Goal: Task Accomplishment & Management: Manage account settings

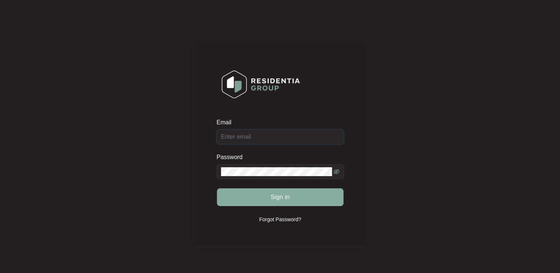
type input "[EMAIL_ADDRESS][DOMAIN_NAME]"
click at [279, 199] on span "Sign in" at bounding box center [280, 197] width 19 height 9
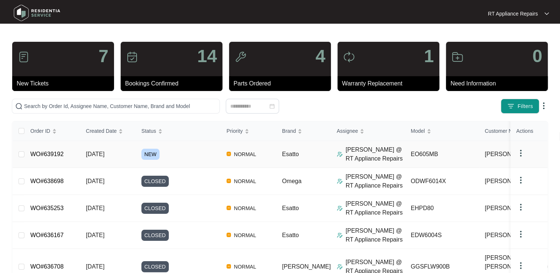
click at [52, 154] on link "WO#639192" at bounding box center [46, 154] width 33 height 6
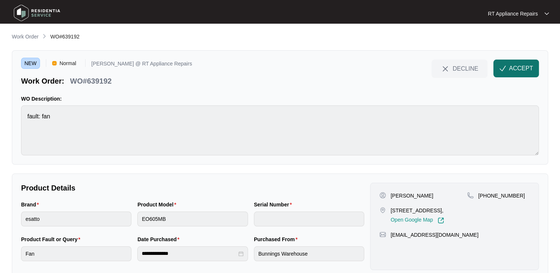
click at [522, 69] on span "ACCEPT" at bounding box center [521, 68] width 24 height 9
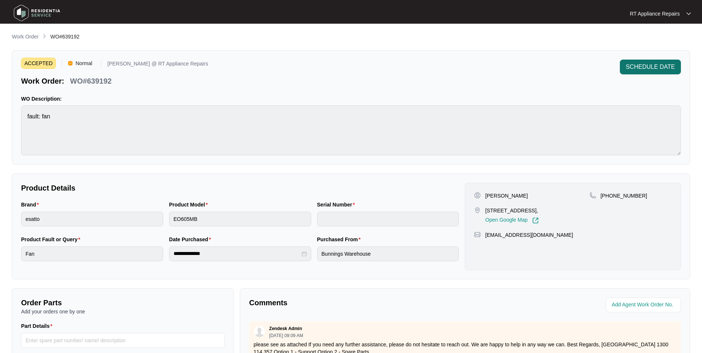
click at [560, 66] on span "SCHEDULE DATE" at bounding box center [650, 67] width 49 height 9
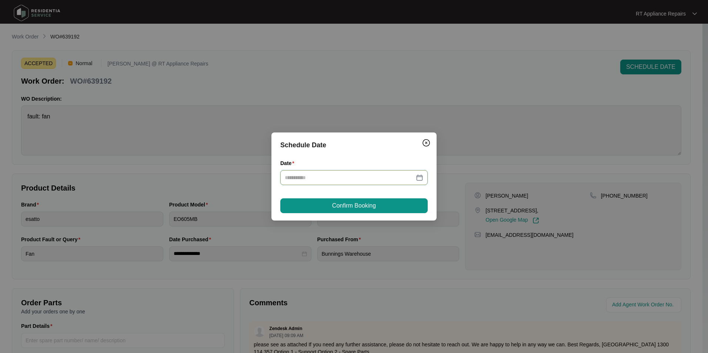
click at [351, 178] on input "Date" at bounding box center [350, 178] width 130 height 8
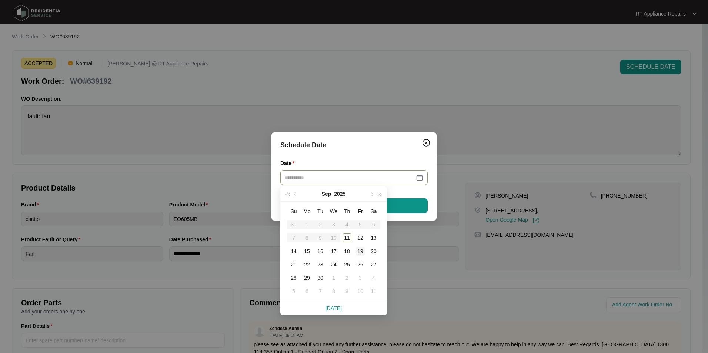
click at [360, 253] on div "19" at bounding box center [360, 251] width 9 height 9
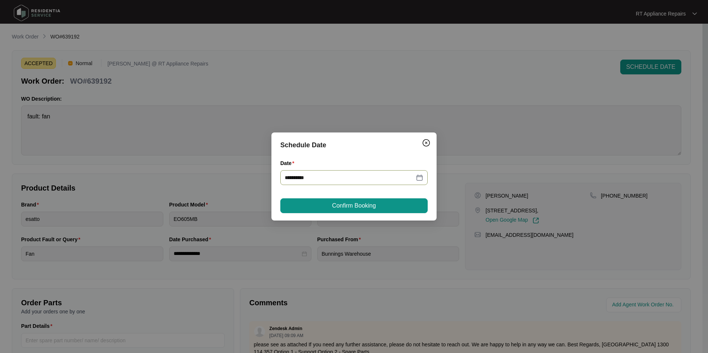
type input "**********"
click at [368, 212] on button "Confirm Booking" at bounding box center [353, 205] width 147 height 15
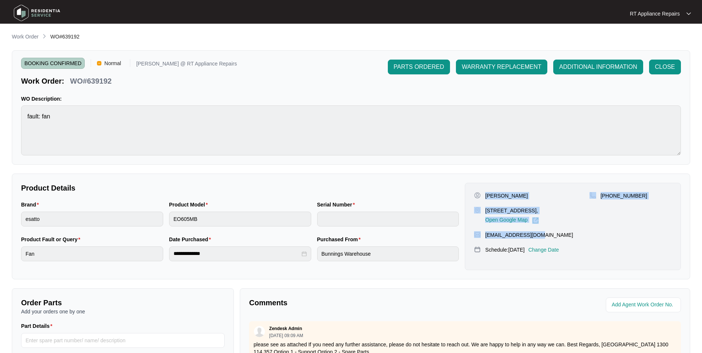
drag, startPoint x: 486, startPoint y: 195, endPoint x: 536, endPoint y: 236, distance: 64.2
click at [536, 236] on div "[PERSON_NAME] [STREET_ADDRESS], Open Google Map [PHONE_NUMBER] [EMAIL_ADDRESS][…" at bounding box center [573, 226] width 216 height 87
copy div "[PERSON_NAME] [STREET_ADDRESS], Open Google Map [PHONE_NUMBER] [EMAIL_ADDRESS][…"
click at [71, 81] on p "WO#639192" at bounding box center [90, 81] width 41 height 10
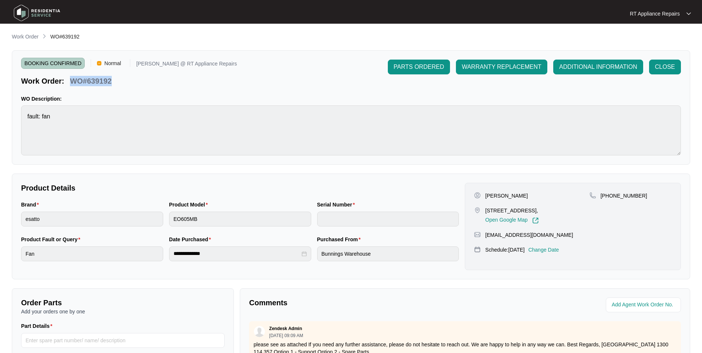
drag, startPoint x: 71, startPoint y: 81, endPoint x: 98, endPoint y: 83, distance: 27.1
click at [98, 83] on p "WO#639192" at bounding box center [90, 81] width 41 height 10
copy p "WO#639192"
click at [560, 14] on p "RT Appliance Repairs" at bounding box center [655, 13] width 50 height 7
click at [560, 38] on p "Log Out" at bounding box center [666, 39] width 37 height 7
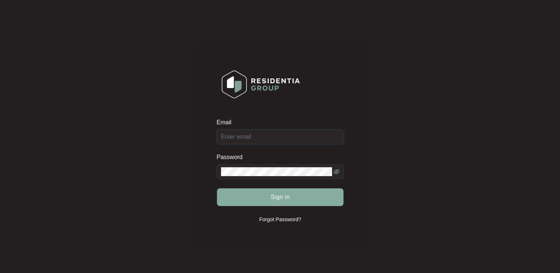
type input "[EMAIL_ADDRESS][DOMAIN_NAME]"
click at [288, 197] on span "Sign in" at bounding box center [280, 197] width 19 height 9
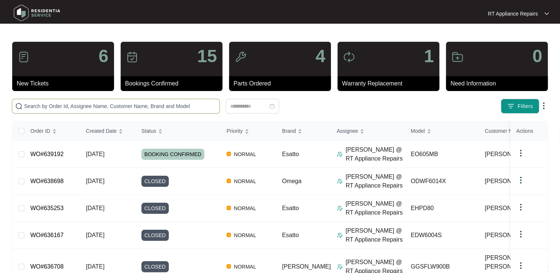
click at [94, 107] on input "text" at bounding box center [120, 106] width 192 height 8
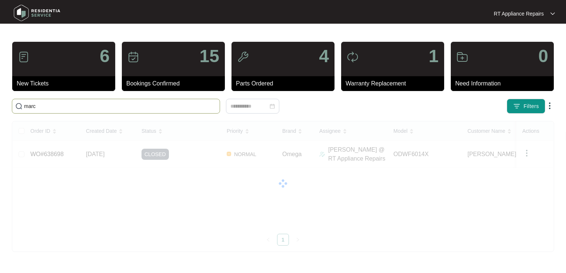
drag, startPoint x: 54, startPoint y: 108, endPoint x: 21, endPoint y: 107, distance: 32.9
click at [21, 107] on span "marc" at bounding box center [116, 106] width 208 height 15
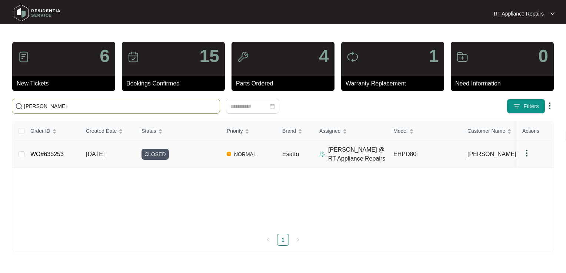
type input "[PERSON_NAME]"
click at [37, 165] on td "WO#635253" at bounding box center [52, 154] width 56 height 27
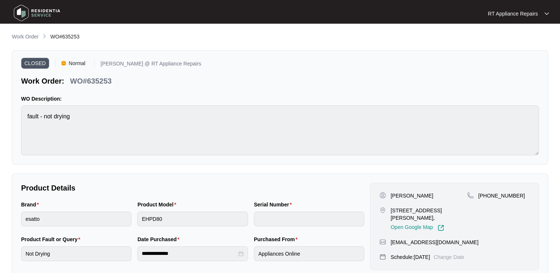
click at [537, 13] on p "RT Appliance Repairs" at bounding box center [513, 13] width 50 height 7
click at [517, 39] on p "Log Out" at bounding box center [524, 39] width 37 height 7
